Goal: Check status: Check status

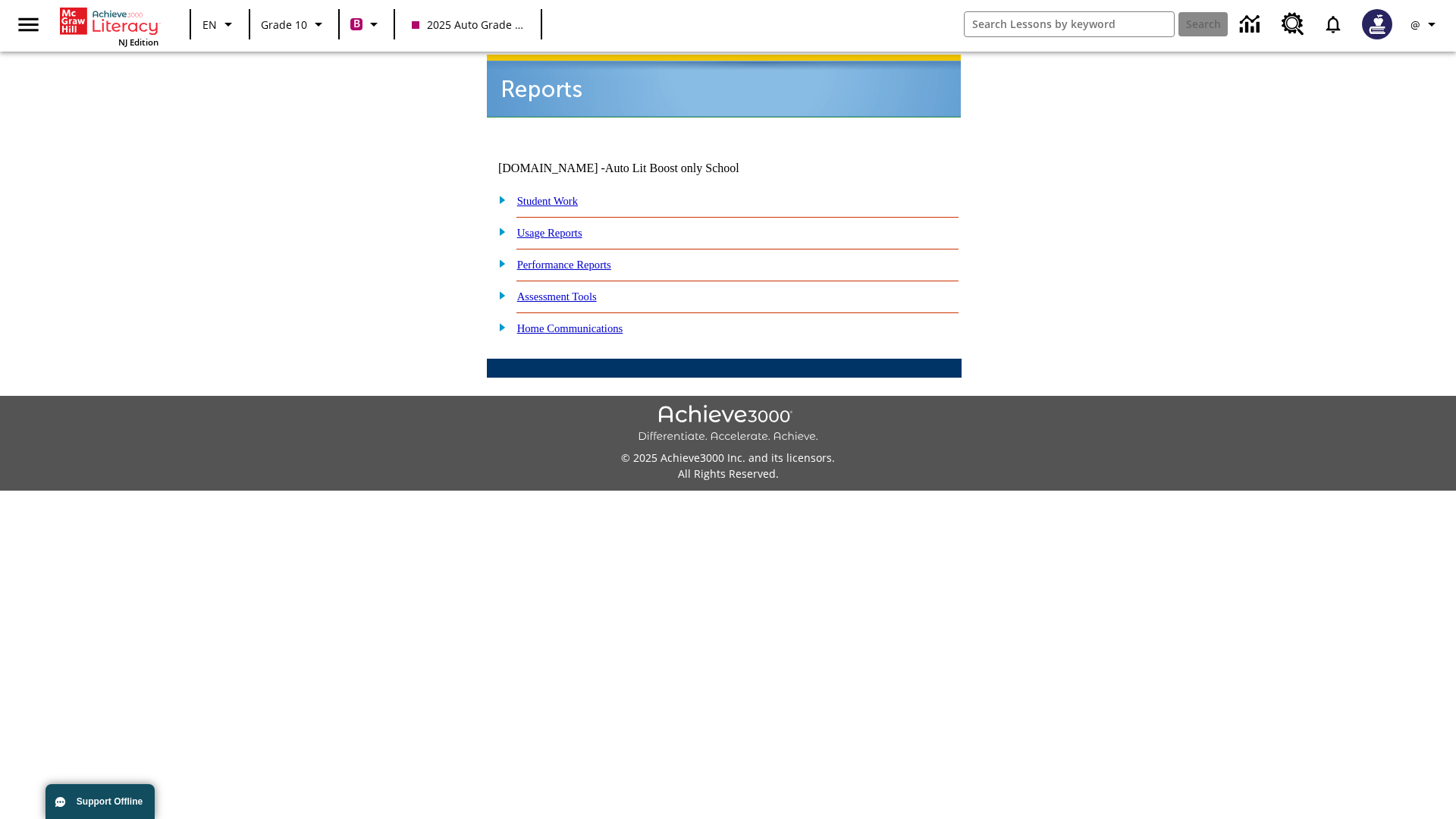
click at [557, 195] on link "Student Work" at bounding box center [547, 201] width 61 height 12
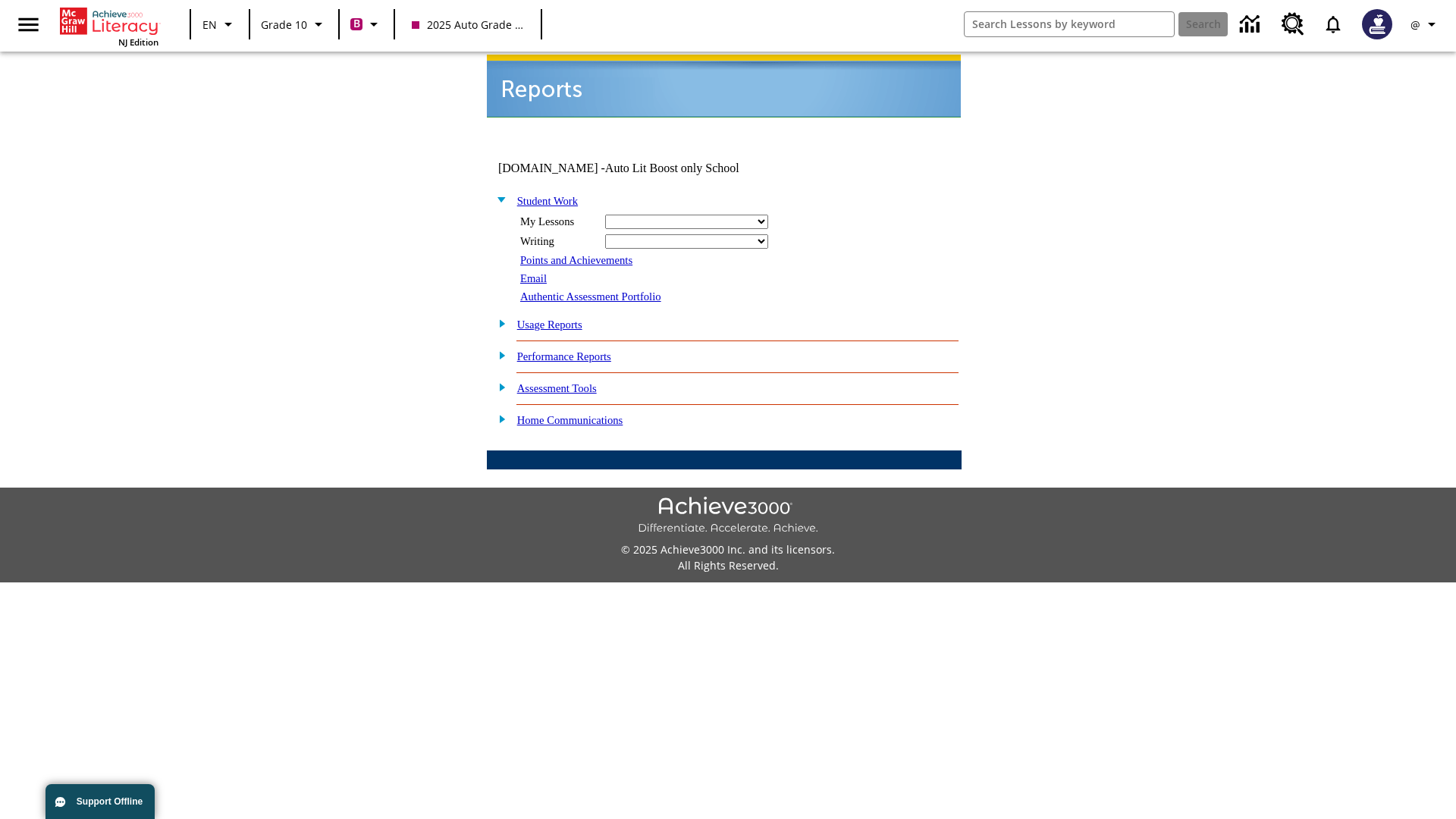
select select "/options/reports/?report_id=24&atype=2&section=2"
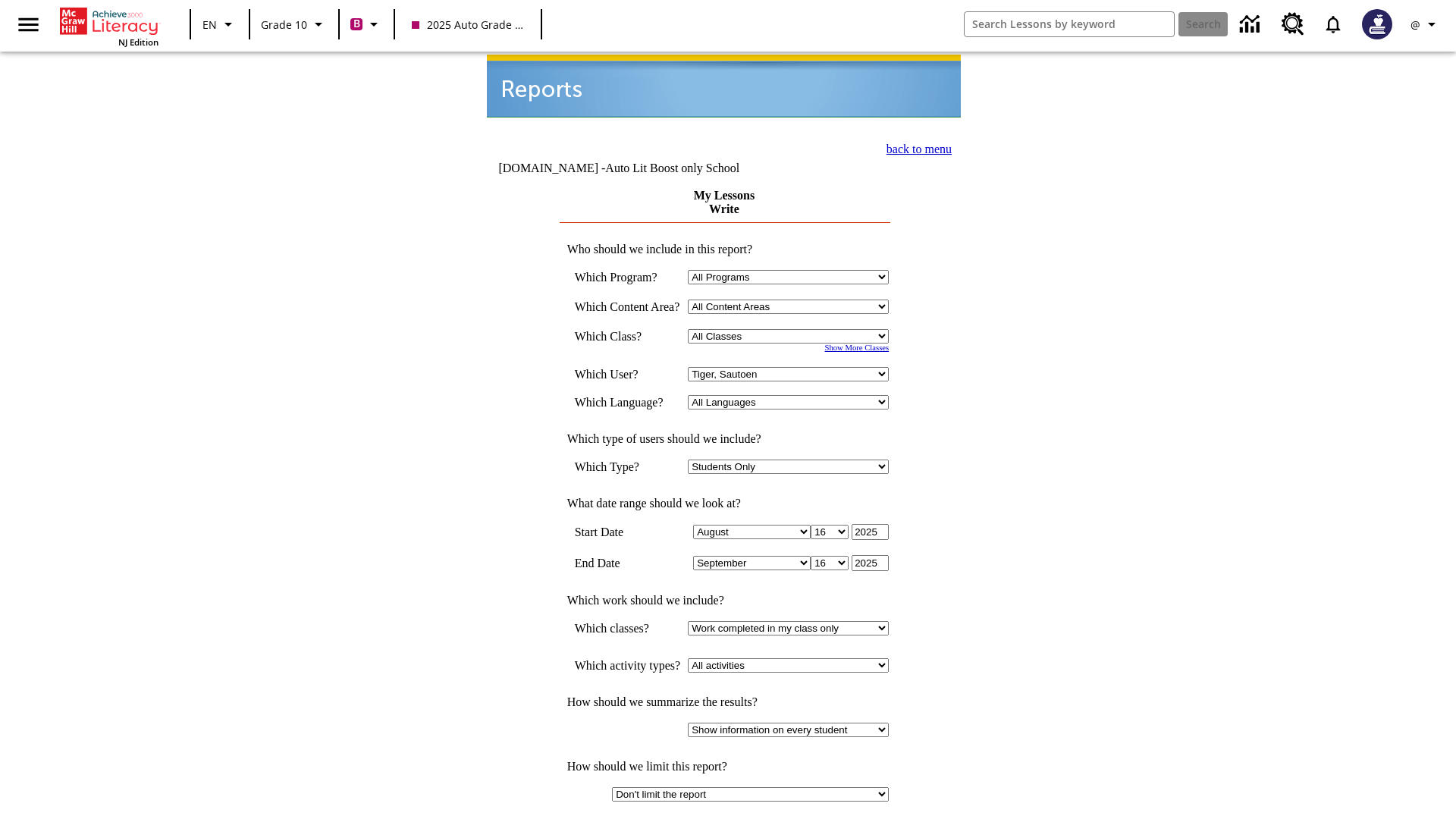
select select "21433649"
select select "4"
type input "2024"
